Goal: Transaction & Acquisition: Purchase product/service

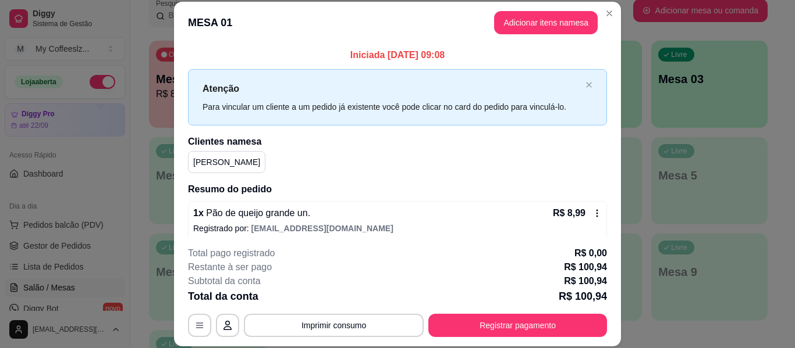
scroll to position [295, 0]
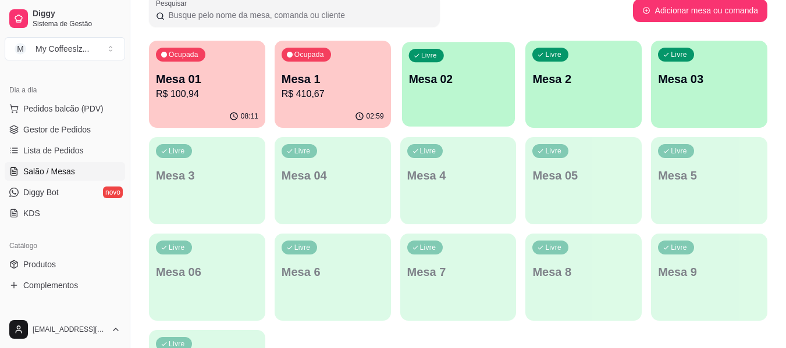
click at [466, 113] on button "Livre Mesa 02" at bounding box center [458, 84] width 113 height 85
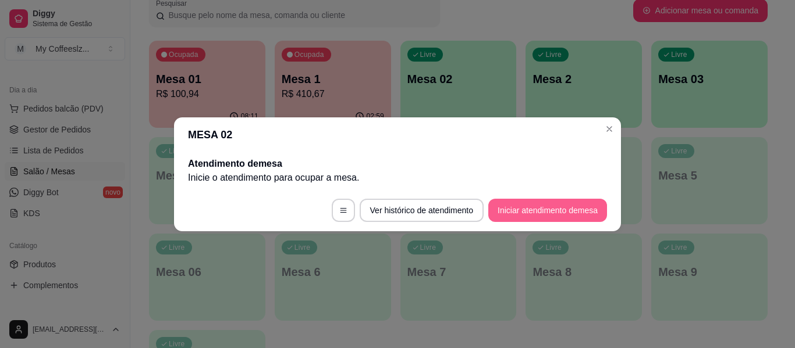
click at [540, 214] on button "Iniciar atendimento de mesa" at bounding box center [547, 210] width 119 height 23
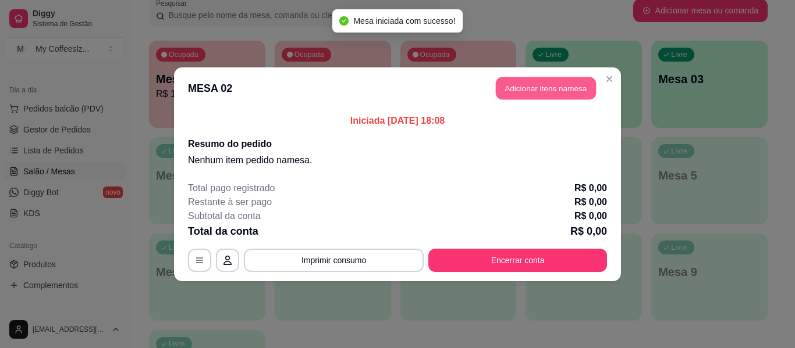
click at [555, 90] on button "Adicionar itens na mesa" at bounding box center [546, 88] width 100 height 23
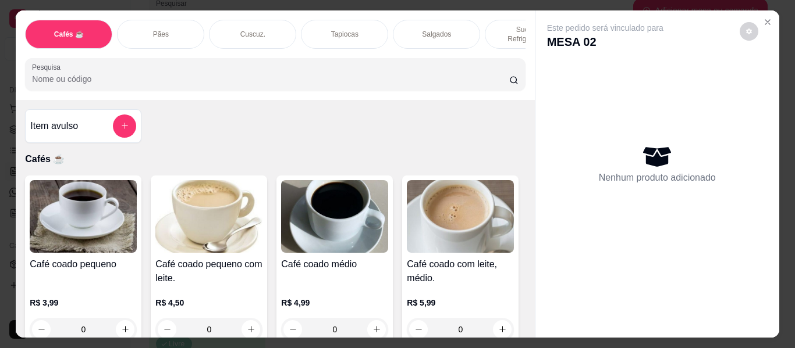
click at [457, 165] on div "Item avulso Cafés ☕ Café coado pequeno R$ 3,99 0 Café coado pequeno com leite. …" at bounding box center [275, 219] width 518 height 238
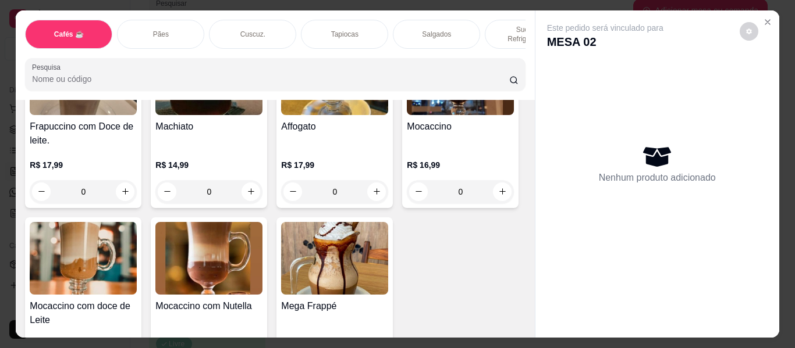
scroll to position [1512, 0]
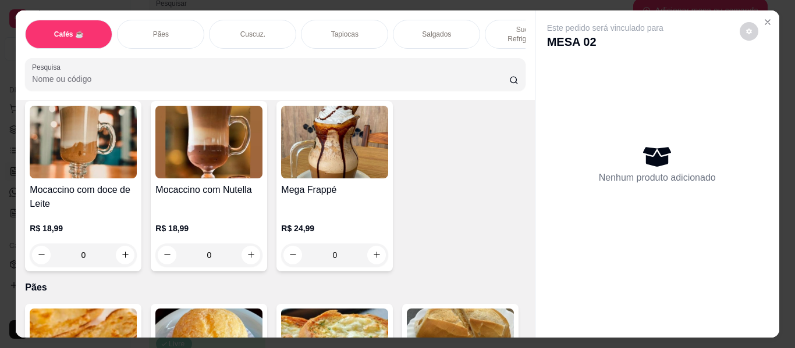
type input "1"
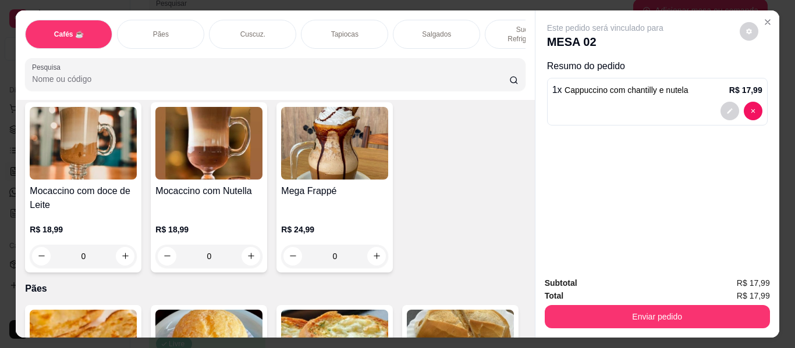
type input "1"
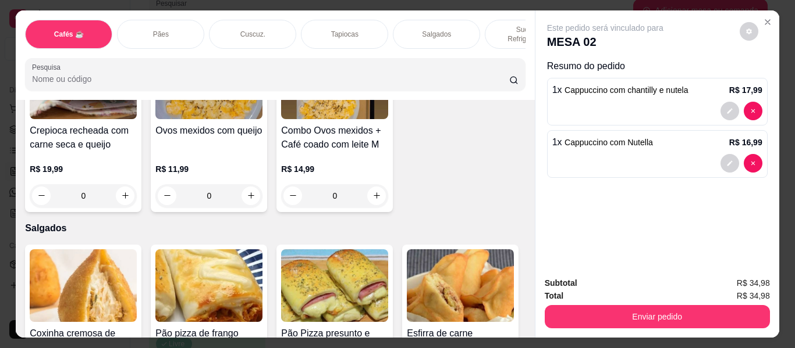
scroll to position [3490, 0]
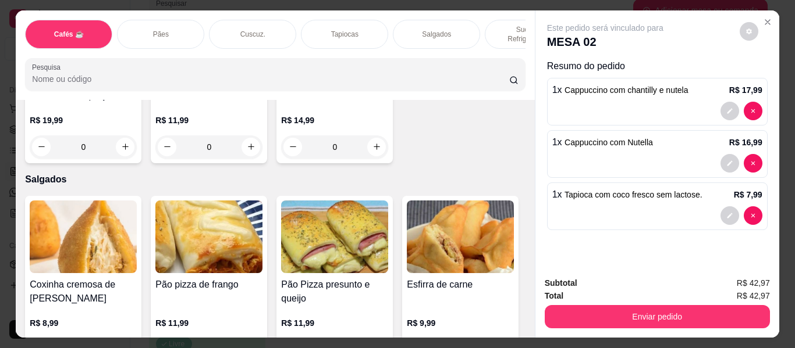
type input "2"
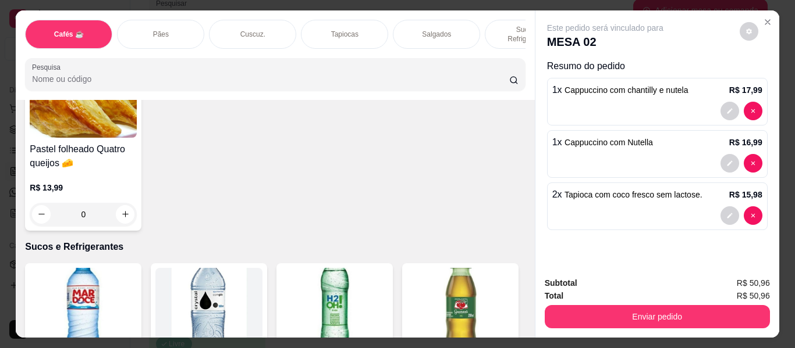
scroll to position [4013, 0]
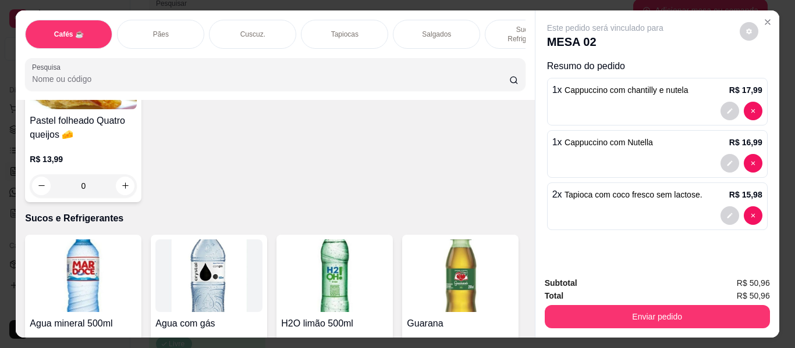
type input "1"
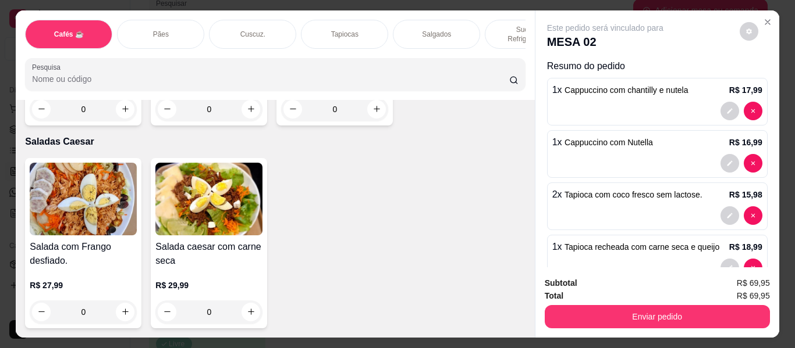
scroll to position [7969, 0]
click at [372, 114] on icon "increase-product-quantity" at bounding box center [376, 109] width 9 height 9
type input "1"
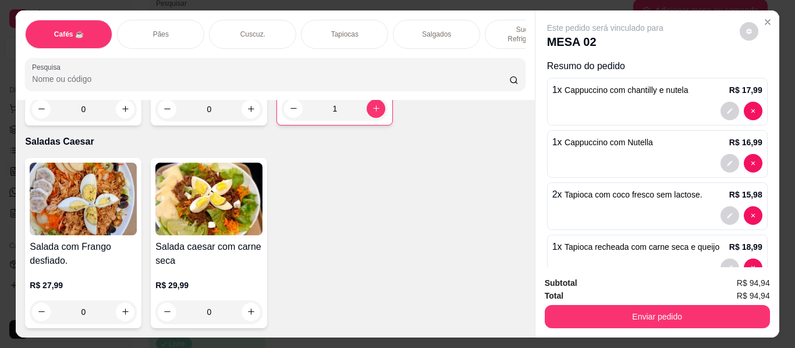
type input "1"
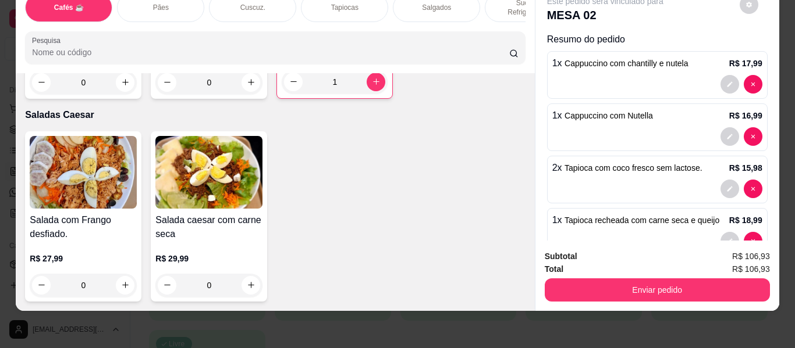
scroll to position [0, 0]
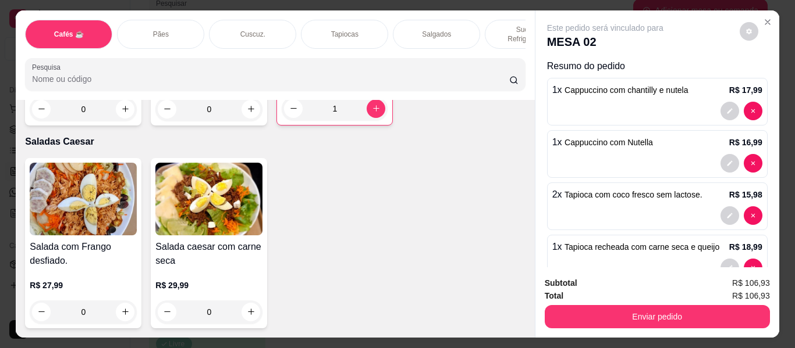
click at [417, 21] on div "Salgados" at bounding box center [436, 34] width 87 height 29
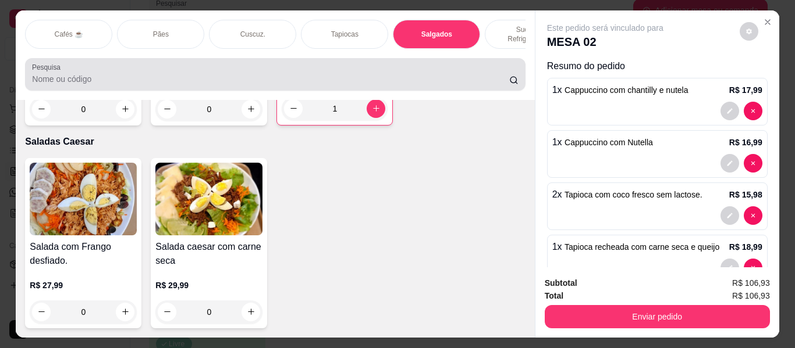
scroll to position [31, 0]
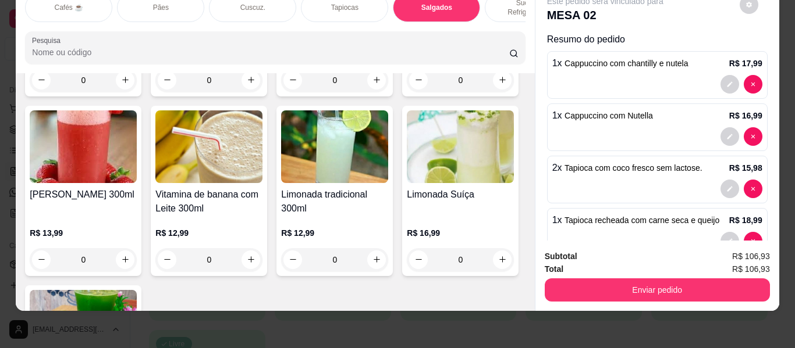
type input "1"
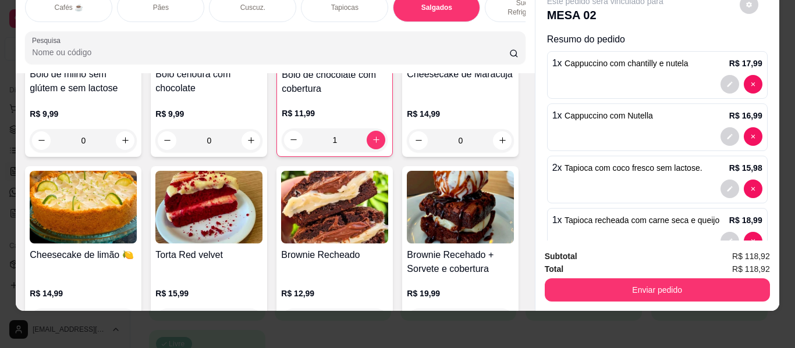
scroll to position [5331, 0]
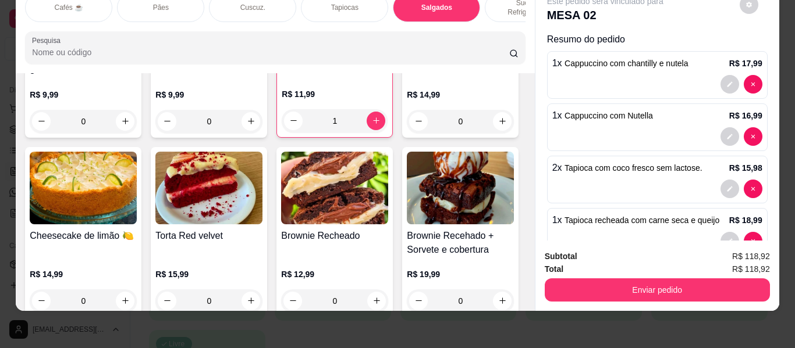
type input "1"
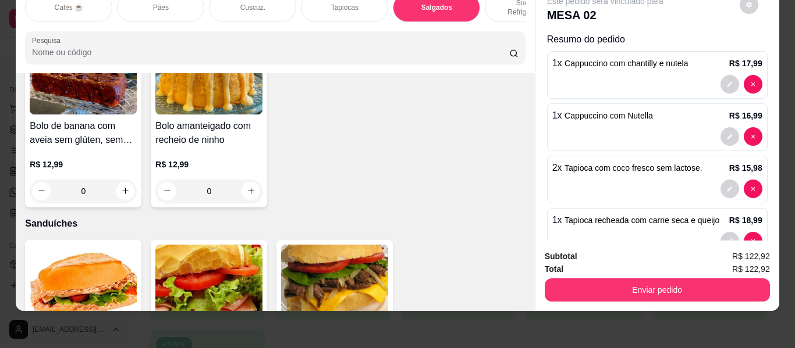
scroll to position [5506, 0]
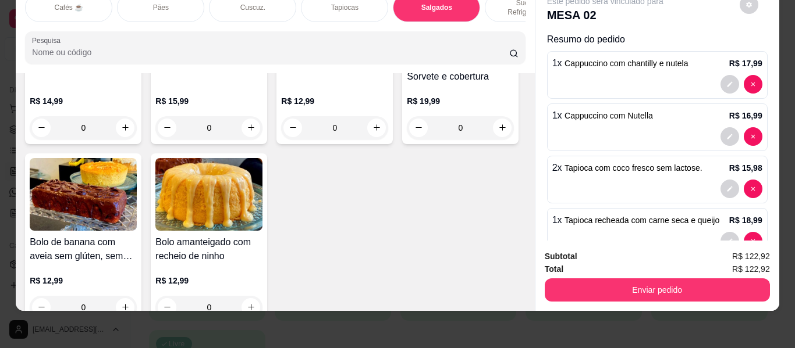
type input "1"
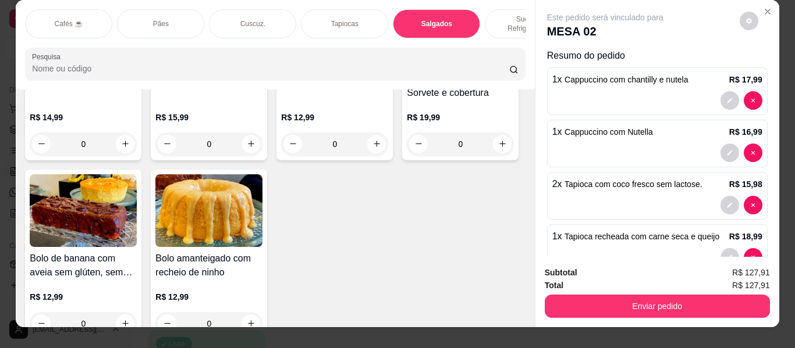
scroll to position [0, 0]
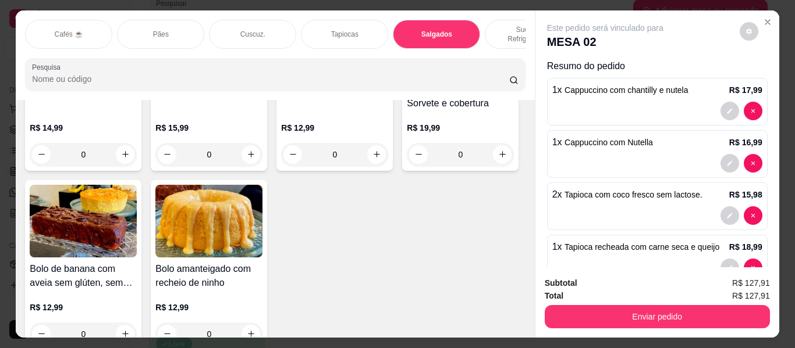
click at [362, 28] on div "Tapiocas" at bounding box center [344, 34] width 87 height 29
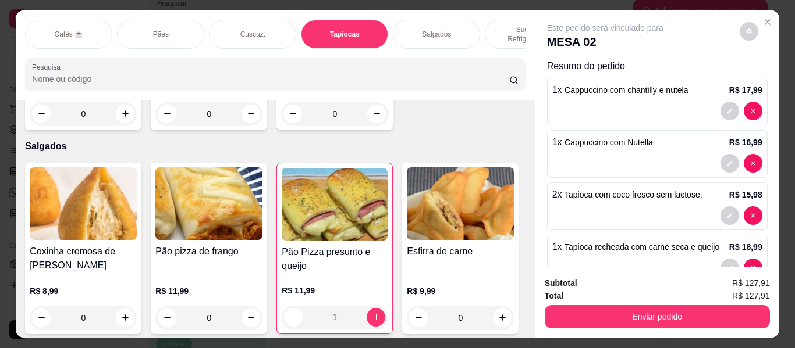
click at [424, 30] on p "Salgados" at bounding box center [436, 34] width 29 height 9
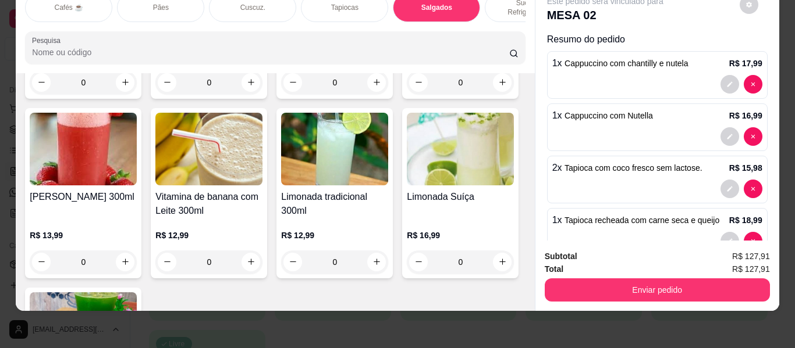
type input "1"
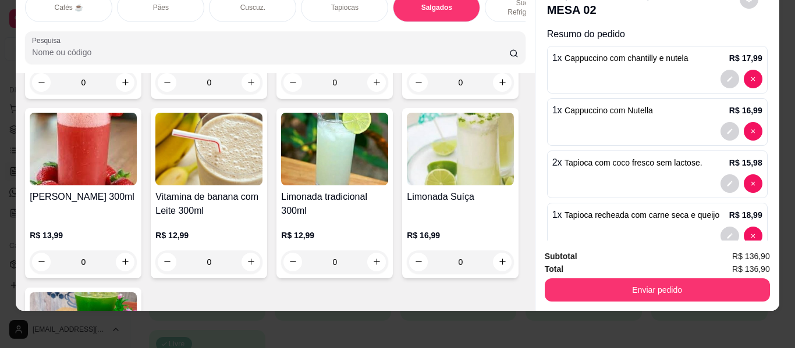
scroll to position [0, 0]
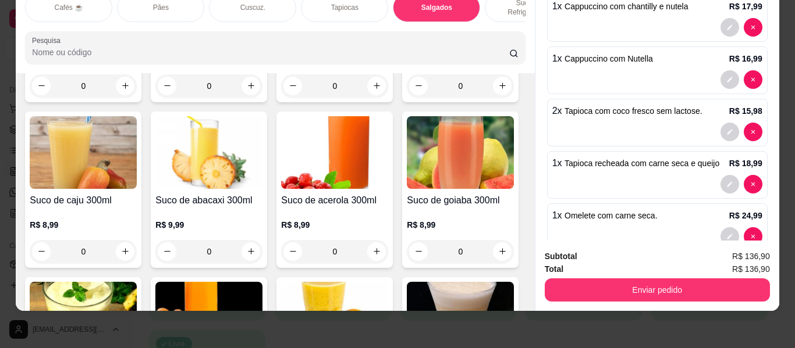
scroll to position [54, 0]
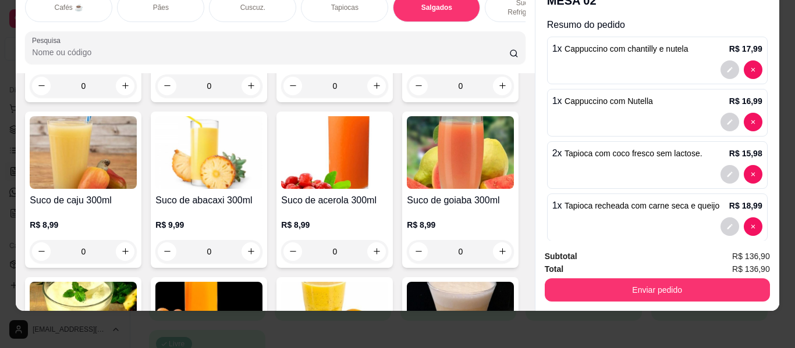
scroll to position [0, 0]
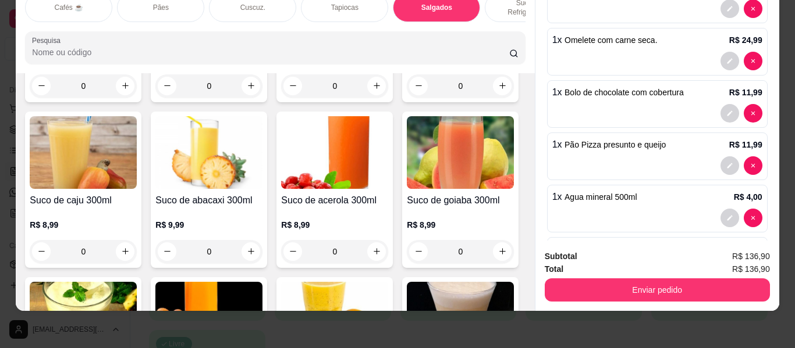
scroll to position [345, 0]
